Goal: Find contact information: Find contact information

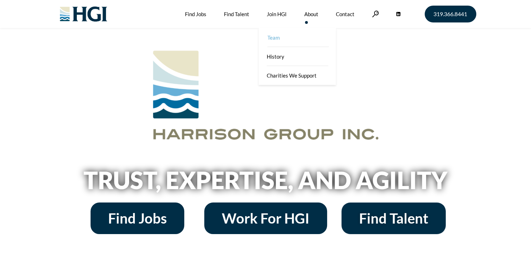
click at [271, 38] on link "Team" at bounding box center [297, 37] width 77 height 19
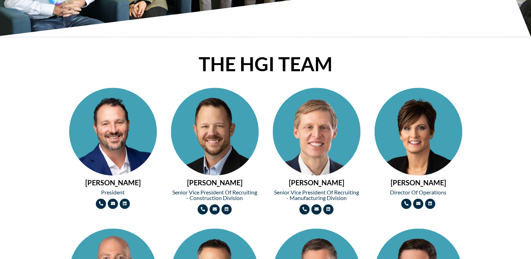
scroll to position [281, 0]
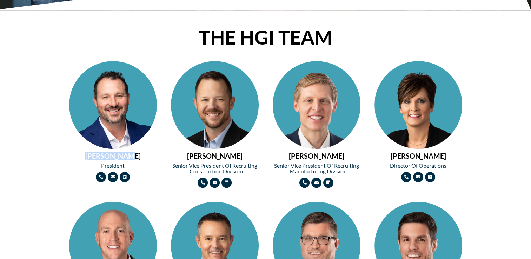
drag, startPoint x: 83, startPoint y: 155, endPoint x: 132, endPoint y: 153, distance: 49.1
click at [132, 153] on h2 "MICHAEL BROWN" at bounding box center [113, 155] width 88 height 7
drag, startPoint x: 132, startPoint y: 153, endPoint x: 82, endPoint y: 152, distance: 49.8
click at [119, 125] on img at bounding box center [113, 127] width 88 height 132
drag, startPoint x: 76, startPoint y: 182, endPoint x: 92, endPoint y: 189, distance: 17.0
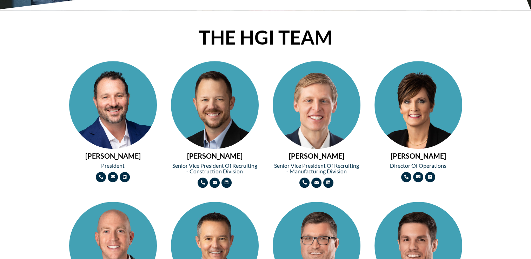
click at [76, 182] on div "Phone-alt Envelope Linkedin" at bounding box center [113, 177] width 88 height 10
click at [209, 101] on img at bounding box center [215, 127] width 88 height 132
click at [323, 96] on img at bounding box center [317, 127] width 88 height 132
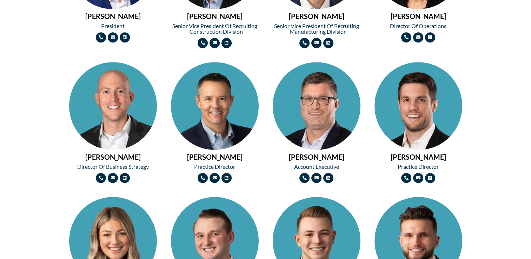
scroll to position [421, 0]
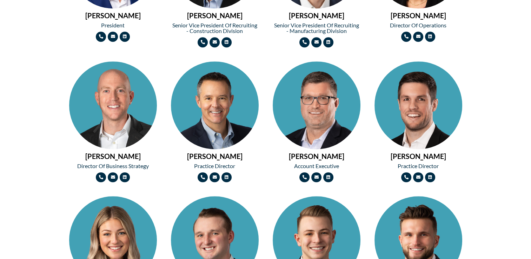
click at [127, 113] on img at bounding box center [113, 127] width 88 height 132
click at [225, 96] on img at bounding box center [215, 127] width 88 height 132
click at [329, 102] on img at bounding box center [317, 127] width 88 height 132
click at [414, 102] on img at bounding box center [418, 127] width 88 height 132
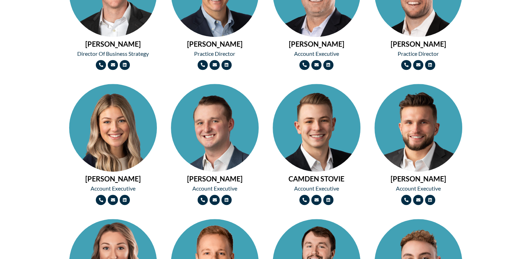
scroll to position [561, 0]
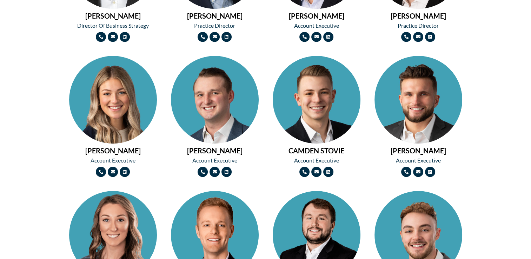
click at [104, 98] on img at bounding box center [113, 122] width 88 height 132
click at [229, 98] on img at bounding box center [215, 122] width 88 height 132
click at [316, 94] on img at bounding box center [317, 122] width 88 height 132
click at [447, 86] on img at bounding box center [418, 122] width 88 height 132
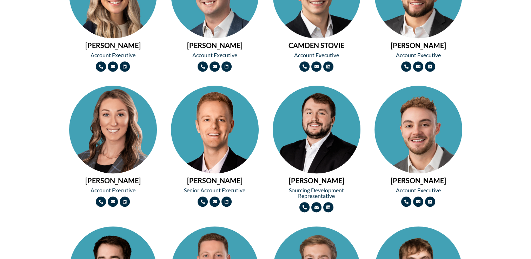
scroll to position [702, 0]
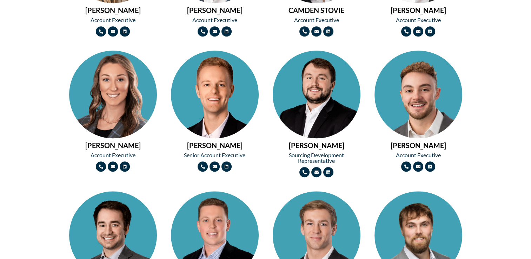
click at [119, 107] on img at bounding box center [113, 117] width 88 height 132
click at [197, 96] on img at bounding box center [215, 117] width 88 height 132
click at [331, 93] on img at bounding box center [317, 117] width 88 height 132
click at [412, 98] on img at bounding box center [418, 117] width 88 height 132
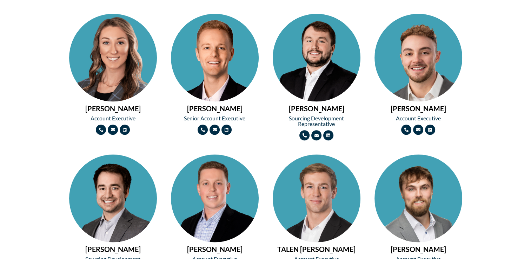
scroll to position [877, 0]
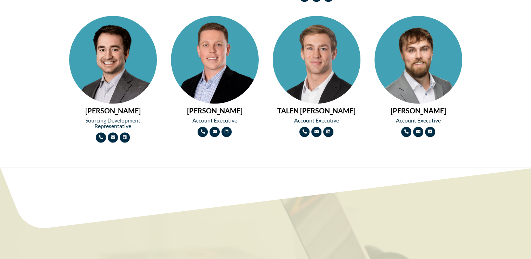
click at [128, 65] on img at bounding box center [113, 82] width 88 height 132
click at [219, 65] on img at bounding box center [215, 82] width 88 height 132
click at [325, 65] on img at bounding box center [317, 82] width 88 height 132
click at [426, 64] on img at bounding box center [418, 82] width 88 height 132
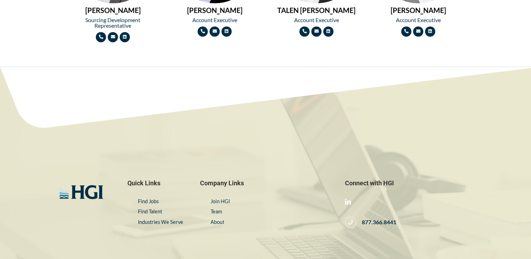
scroll to position [1018, 0]
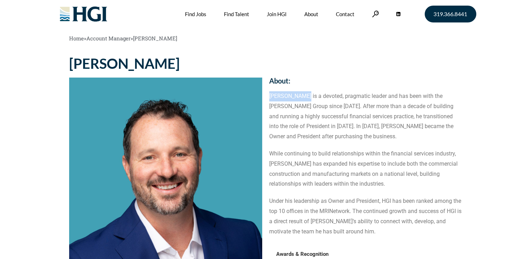
drag, startPoint x: 269, startPoint y: 96, endPoint x: 306, endPoint y: 95, distance: 36.9
click at [306, 95] on p "Michael Brown is a devoted, pragmatic leader and has been with the Harrison Gro…" at bounding box center [365, 116] width 193 height 51
drag, startPoint x: 306, startPoint y: 95, endPoint x: 302, endPoint y: 96, distance: 3.8
click at [306, 95] on p "Michael Brown is a devoted, pragmatic leader and has been with the Harrison Gro…" at bounding box center [365, 116] width 193 height 51
copy p "Michael Brown"
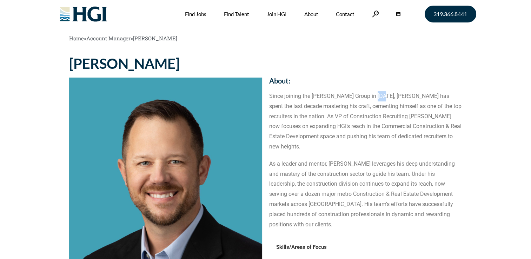
drag, startPoint x: 370, startPoint y: 96, endPoint x: 378, endPoint y: 96, distance: 7.7
click at [378, 96] on p "Since joining the Harrison Group in 2013, Chris has spent the last decade maste…" at bounding box center [365, 121] width 193 height 61
drag, startPoint x: 378, startPoint y: 96, endPoint x: 377, endPoint y: 100, distance: 4.3
click at [379, 103] on p "Since joining the Harrison Group in 2013, Chris has spent the last decade maste…" at bounding box center [365, 121] width 193 height 61
drag, startPoint x: 372, startPoint y: 95, endPoint x: 384, endPoint y: 95, distance: 12.3
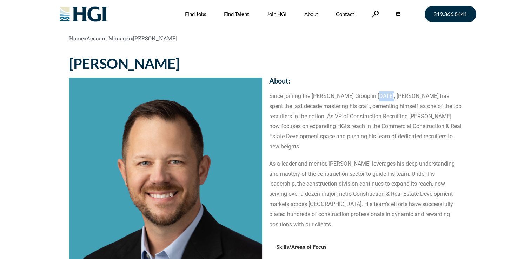
click at [384, 95] on p "Since joining the Harrison Group in 2013, Chris has spent the last decade maste…" at bounding box center [365, 121] width 193 height 61
copy p "Chris"
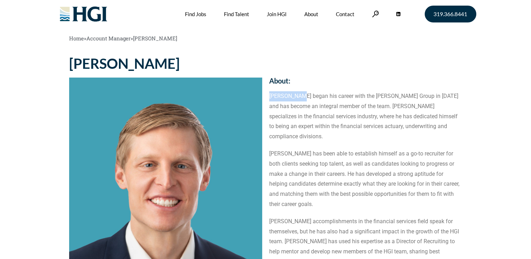
drag, startPoint x: 268, startPoint y: 95, endPoint x: 299, endPoint y: 93, distance: 30.9
copy p "Wade Morris"
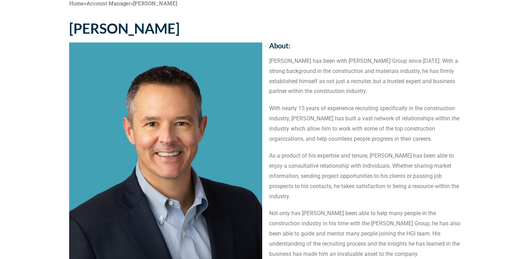
scroll to position [246, 0]
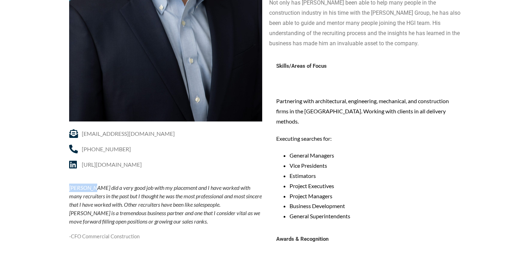
drag, startPoint x: 67, startPoint y: 188, endPoint x: 93, endPoint y: 186, distance: 26.4
click at [93, 186] on div "JIM LAPPIN jlappin@harrisongrp.com 319-286-4726 https://www.linkedin.com/in/jim…" at bounding box center [166, 117] width 200 height 621
copy p "Jim Lappin"
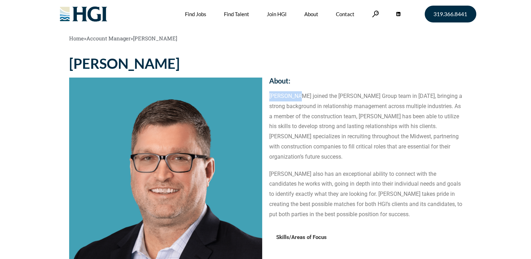
drag, startPoint x: 270, startPoint y: 94, endPoint x: 296, endPoint y: 94, distance: 25.6
click at [296, 94] on p "[PERSON_NAME] joined the [PERSON_NAME] Group team in [DATE], bringing a strong …" at bounding box center [365, 126] width 193 height 71
copy p "[PERSON_NAME]"
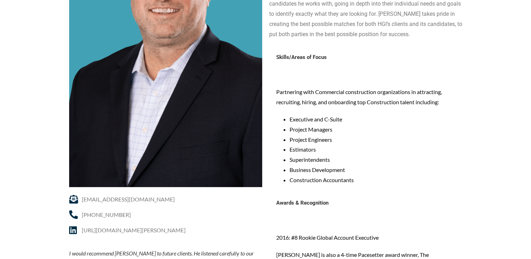
scroll to position [211, 0]
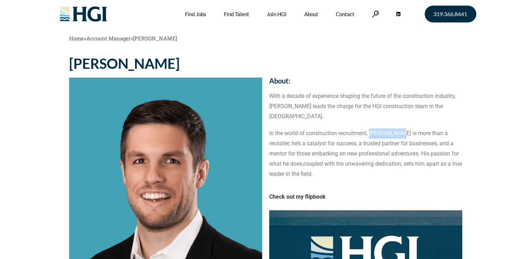
drag, startPoint x: 371, startPoint y: 121, endPoint x: 396, endPoint y: 120, distance: 26.0
click at [396, 128] on p "In the world of construction recruitment, Tyler Craig is more than a recruiter;…" at bounding box center [365, 153] width 193 height 51
copy p "Tyler Craig"
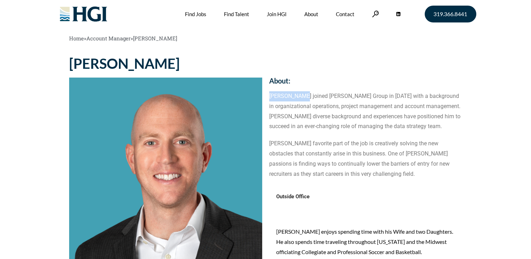
drag, startPoint x: 265, startPoint y: 97, endPoint x: 299, endPoint y: 103, distance: 34.6
click at [298, 95] on div "Contact: About: [PERSON_NAME] joined [PERSON_NAME] Group in [DATE] with a backg…" at bounding box center [366, 236] width 200 height 366
copy p "[PERSON_NAME]"
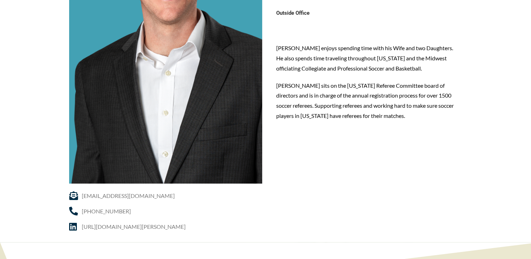
scroll to position [211, 0]
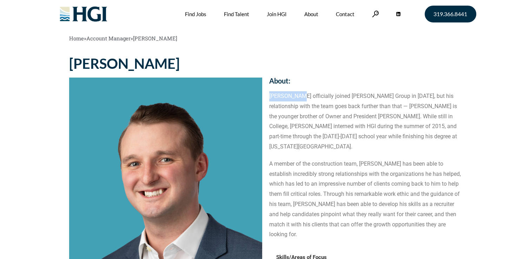
drag, startPoint x: 267, startPoint y: 95, endPoint x: 300, endPoint y: 95, distance: 33.3
copy p "Bobby Brown"
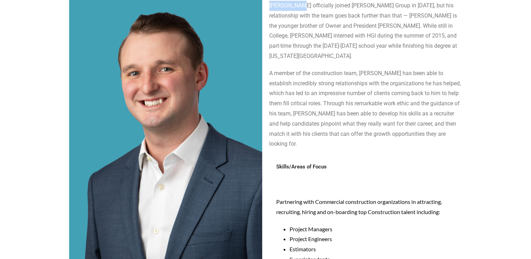
scroll to position [175, 0]
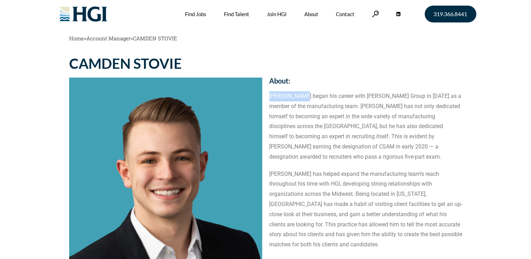
drag, startPoint x: 271, startPoint y: 96, endPoint x: 305, endPoint y: 95, distance: 34.4
click at [305, 95] on p "Camden began his career with Harrison Group in 2017 as a member of the manufact…" at bounding box center [365, 126] width 193 height 71
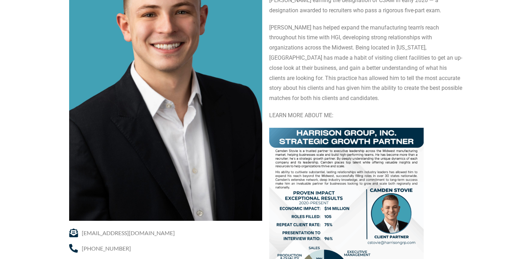
scroll to position [35, 0]
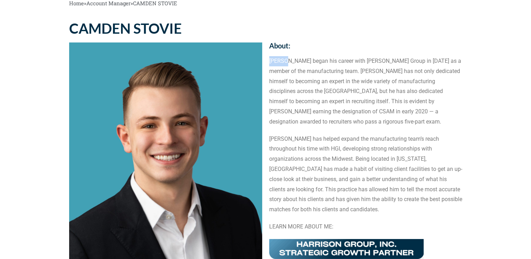
click at [289, 61] on p "Camden began his career with Harrison Group in 2017 as a member of the manufact…" at bounding box center [365, 91] width 193 height 71
copy p "Camden"
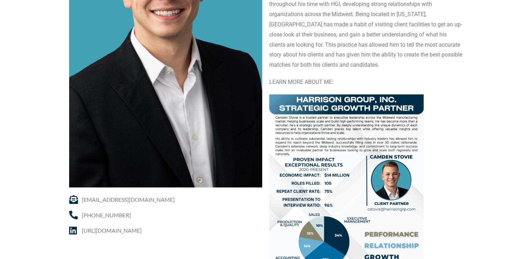
scroll to position [211, 0]
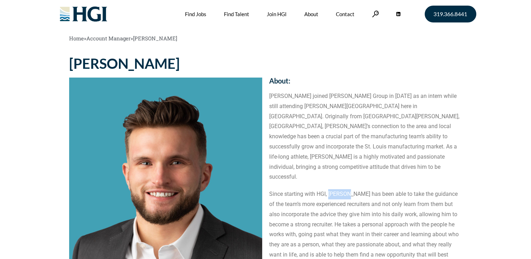
drag, startPoint x: 329, startPoint y: 174, endPoint x: 348, endPoint y: 172, distance: 19.1
click at [348, 189] on p "Since starting with HGI, [PERSON_NAME] has been able to take the guidance of th…" at bounding box center [365, 229] width 193 height 81
copy p "[PERSON_NAME]"
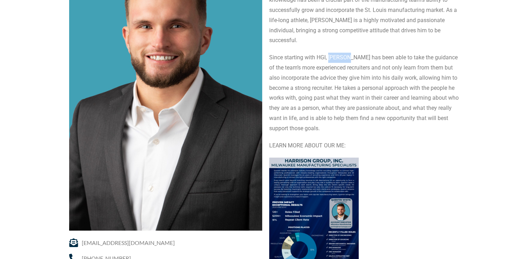
scroll to position [175, 0]
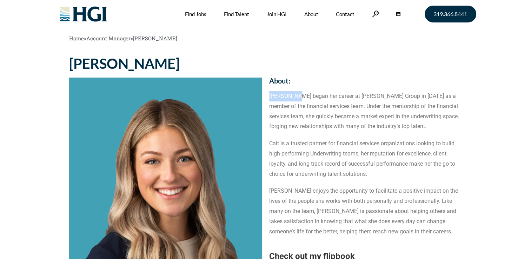
drag, startPoint x: 269, startPoint y: 97, endPoint x: 294, endPoint y: 94, distance: 24.7
click at [294, 94] on p "Cait Klenk began her career at Harrison Group in 2019 as a member of the financ…" at bounding box center [365, 111] width 193 height 40
copy p "Cait Klenk"
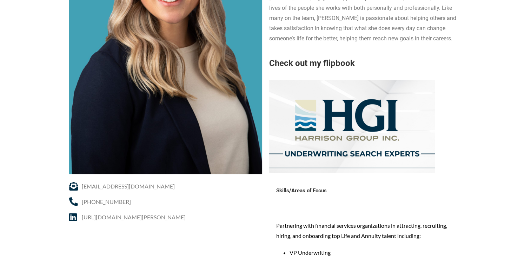
scroll to position [211, 0]
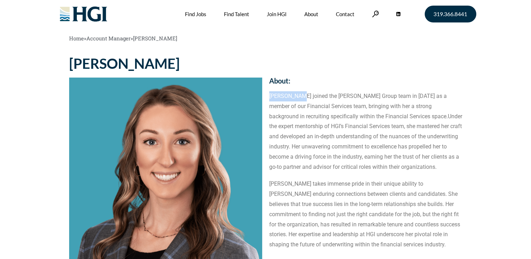
drag, startPoint x: 269, startPoint y: 96, endPoint x: 301, endPoint y: 97, distance: 31.6
click at [301, 97] on p "[PERSON_NAME] joined the [PERSON_NAME] Group team in [DATE] as a member of our …" at bounding box center [365, 131] width 193 height 81
click at [304, 98] on p "[PERSON_NAME] joined the [PERSON_NAME] Group team in [DATE] as a member of our …" at bounding box center [365, 131] width 193 height 81
drag, startPoint x: 268, startPoint y: 96, endPoint x: 305, endPoint y: 94, distance: 36.6
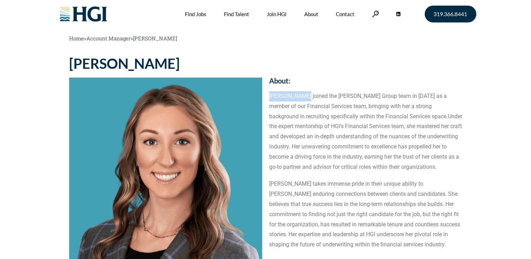
copy p "[PERSON_NAME]"
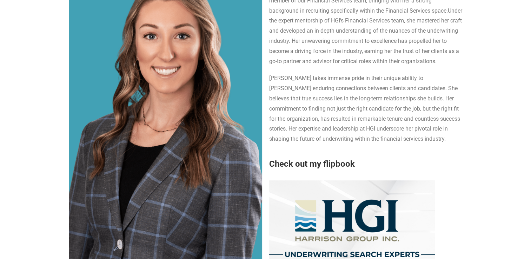
scroll to position [175, 0]
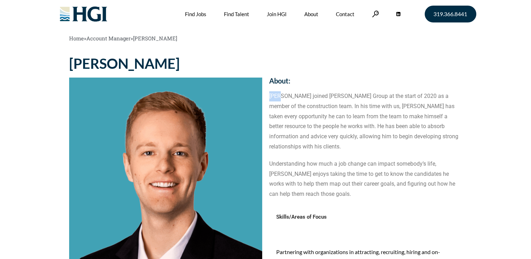
drag, startPoint x: 270, startPoint y: 95, endPoint x: 280, endPoint y: 93, distance: 10.3
click at [280, 93] on p "[PERSON_NAME] joined [PERSON_NAME] Group at the start of 2020 as a member of th…" at bounding box center [365, 121] width 193 height 61
copy p "[PERSON_NAME]"
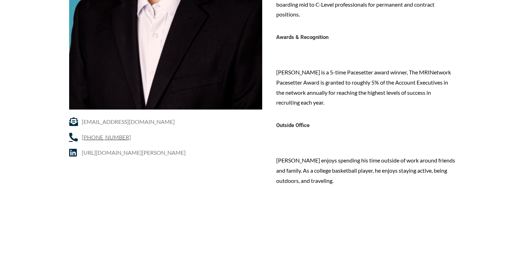
scroll to position [281, 0]
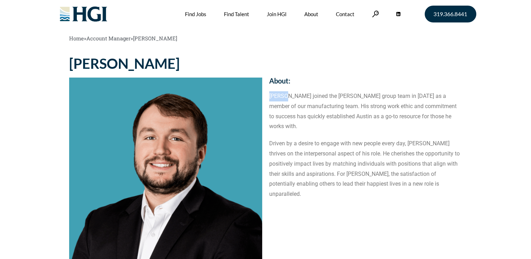
drag, startPoint x: 269, startPoint y: 96, endPoint x: 284, endPoint y: 95, distance: 14.8
click at [284, 95] on p "Austin Hatfield joined the Harrison group team in 2024 as a member of our manuf…" at bounding box center [365, 111] width 193 height 40
copy p "Austin"
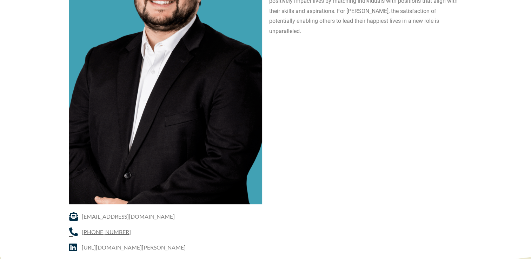
scroll to position [211, 0]
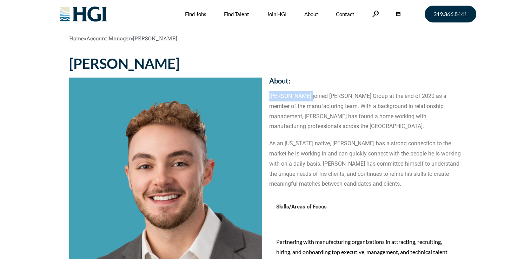
drag, startPoint x: 269, startPoint y: 94, endPoint x: 312, endPoint y: 91, distance: 42.5
click at [309, 92] on p "Austin Bohnsack joined Harrison Group at the end of 2020 as a member of the man…" at bounding box center [365, 111] width 193 height 40
click at [312, 91] on p "Austin Bohnsack joined Harrison Group at the end of 2020 as a member of the man…" at bounding box center [365, 111] width 193 height 40
drag, startPoint x: 312, startPoint y: 91, endPoint x: 311, endPoint y: 95, distance: 3.6
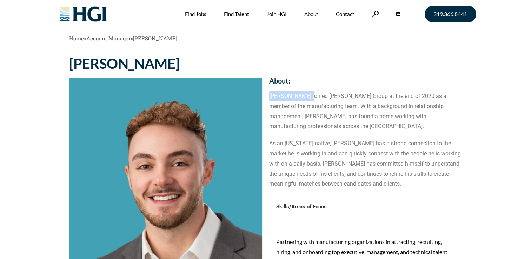
copy p "Austin Bohnsack"
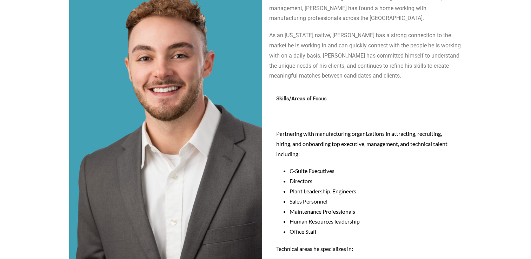
scroll to position [175, 0]
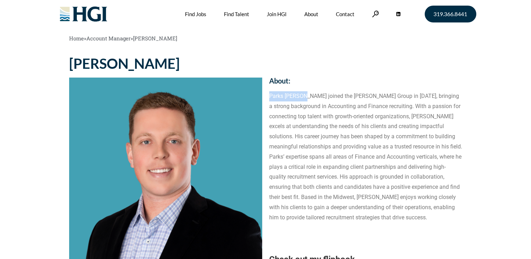
drag, startPoint x: 267, startPoint y: 95, endPoint x: 305, endPoint y: 93, distance: 37.2
click at [306, 93] on p "Parks [PERSON_NAME] joined the [PERSON_NAME] Group in [DATE], bringing a strong…" at bounding box center [365, 156] width 193 height 131
copy p "Parks [PERSON_NAME]"
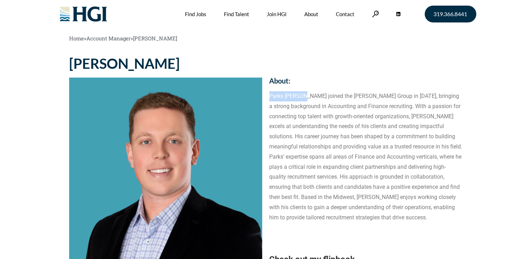
click at [304, 98] on p "Parks [PERSON_NAME] joined the [PERSON_NAME] Group in [DATE], bringing a strong…" at bounding box center [365, 156] width 193 height 131
copy p "Parks [PERSON_NAME]"
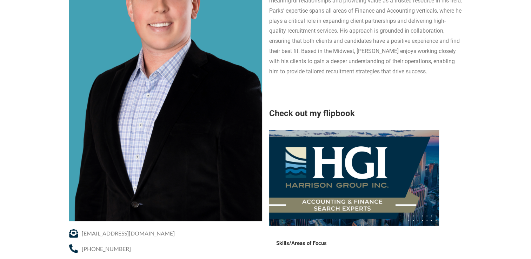
scroll to position [175, 0]
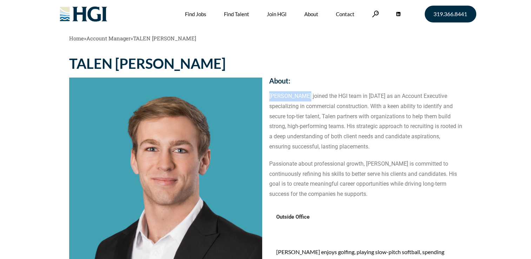
drag, startPoint x: 267, startPoint y: 96, endPoint x: 302, endPoint y: 94, distance: 35.9
click at [302, 94] on div "Contact: About: Talen Dengler joined the HGI team in 2025 as an Account Executi…" at bounding box center [366, 236] width 200 height 366
copy p "Talen Dengler"
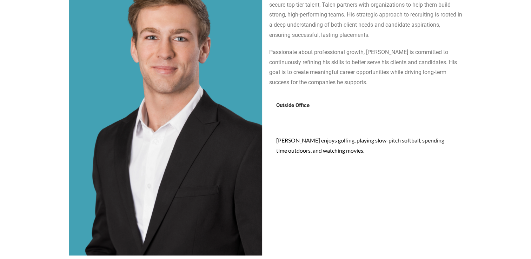
scroll to position [140, 0]
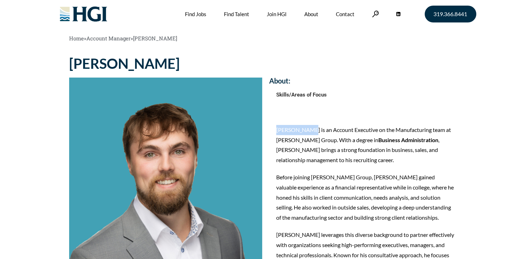
drag, startPoint x: 273, startPoint y: 131, endPoint x: 309, endPoint y: 126, distance: 35.7
click at [309, 126] on div "Skills/Areas of Focus [PERSON_NAME] is an Account Executive on the Manufacturin…" at bounding box center [365, 209] width 193 height 236
copy p "[PERSON_NAME]"
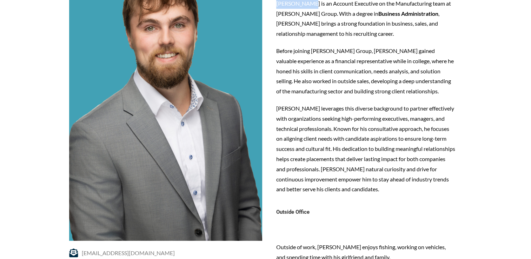
scroll to position [175, 0]
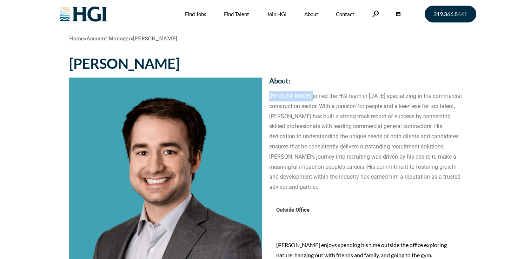
drag, startPoint x: 268, startPoint y: 96, endPoint x: 307, endPoint y: 93, distance: 39.4
click at [307, 93] on div "Contact: About: [PERSON_NAME] joined the HGI team in [DATE] specializing in the…" at bounding box center [366, 236] width 200 height 366
copy p "[PERSON_NAME]"
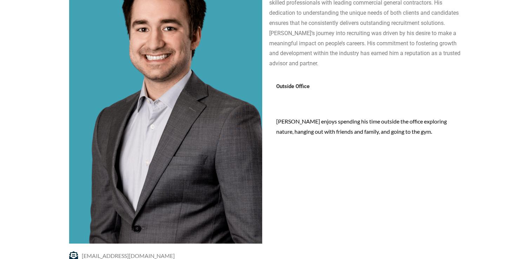
scroll to position [175, 0]
